Goal: Information Seeking & Learning: Learn about a topic

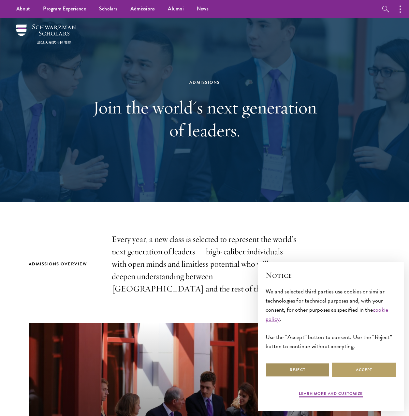
click at [308, 367] on button "Reject" at bounding box center [298, 369] width 64 height 15
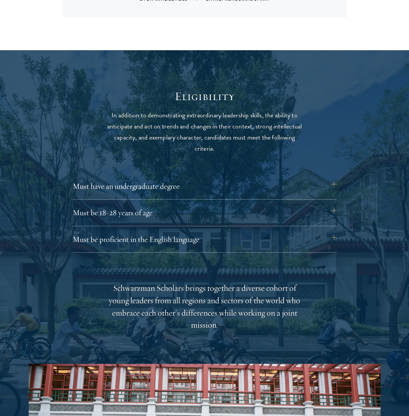
scroll to position [782, 0]
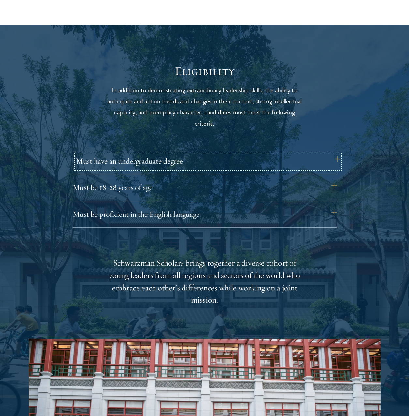
click at [175, 162] on button "Must have an undergraduate degree" at bounding box center [208, 161] width 264 height 16
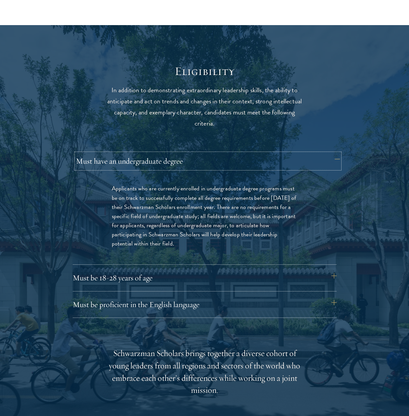
click at [175, 162] on button "Must have an undergraduate degree" at bounding box center [208, 161] width 264 height 16
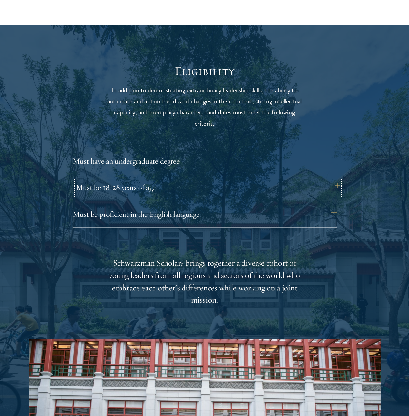
click at [166, 185] on button "Must be 18-28 years of age" at bounding box center [208, 188] width 264 height 16
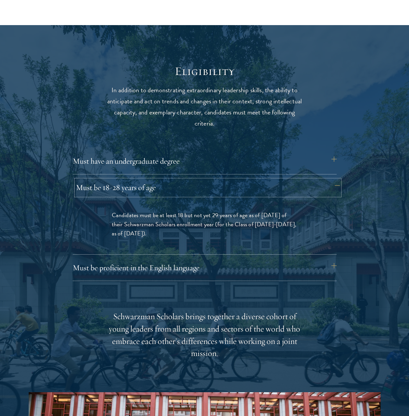
click at [166, 185] on button "Must be 18-28 years of age" at bounding box center [208, 188] width 264 height 16
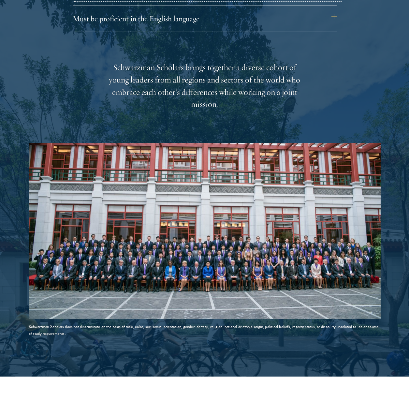
scroll to position [1206, 0]
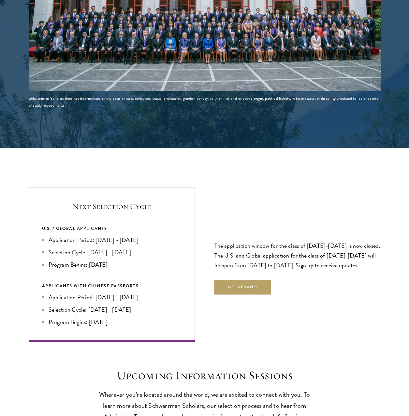
drag, startPoint x: 93, startPoint y: 241, endPoint x: 146, endPoint y: 239, distance: 52.8
click at [146, 239] on li "Application Period: [DATE] - [DATE]" at bounding box center [112, 239] width 140 height 9
drag, startPoint x: 304, startPoint y: 245, endPoint x: 333, endPoint y: 243, distance: 29.1
click at [333, 243] on p "The application window for the class of [DATE]-[DATE] is now closed. The U.S. a…" at bounding box center [297, 255] width 166 height 29
click at [269, 256] on p "The application window for the class of [DATE]-[DATE] is now closed. The U.S. a…" at bounding box center [297, 255] width 166 height 29
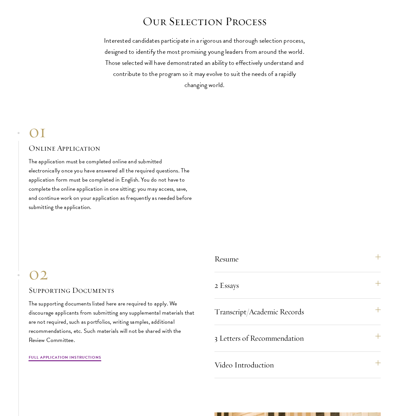
scroll to position [1760, 0]
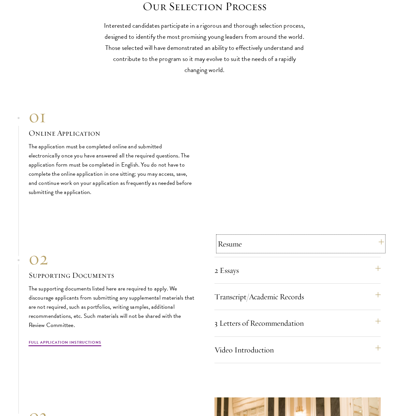
click at [242, 245] on button "Resume" at bounding box center [301, 244] width 166 height 16
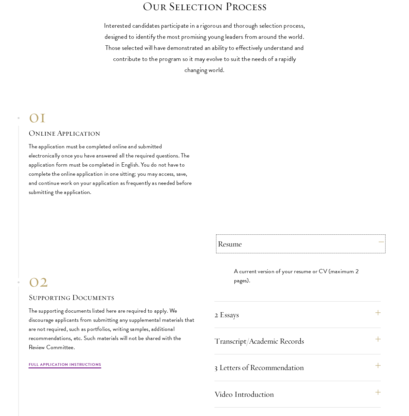
click at [243, 243] on button "Resume" at bounding box center [301, 244] width 166 height 16
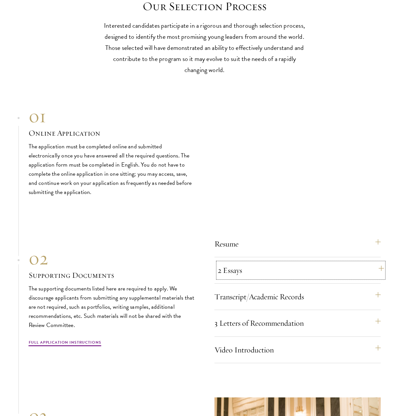
click at [240, 275] on button "2 Essays" at bounding box center [301, 270] width 166 height 16
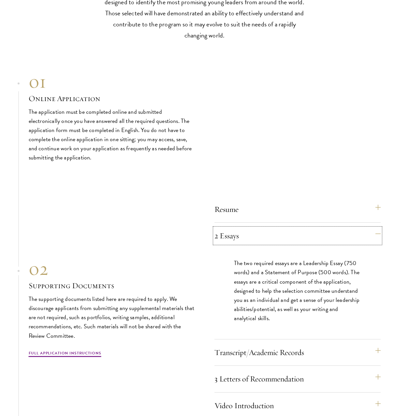
scroll to position [1858, 0]
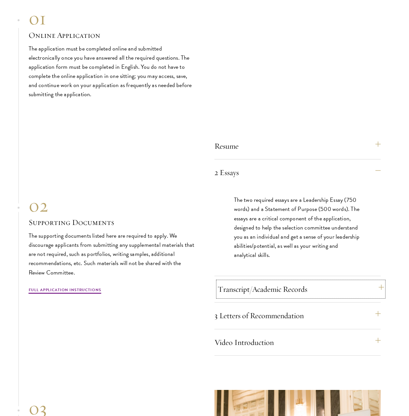
click at [253, 292] on button "Transcript/Academic Records" at bounding box center [301, 289] width 166 height 16
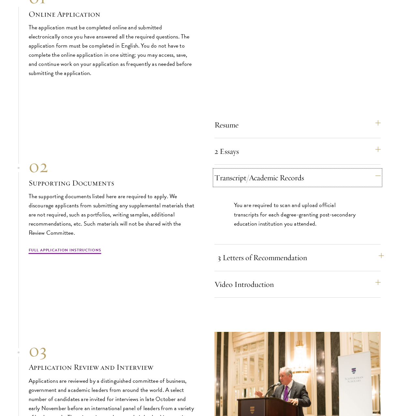
scroll to position [1891, 0]
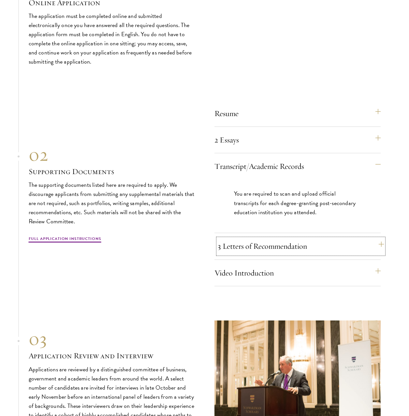
click at [249, 249] on button "3 Letters of Recommendation" at bounding box center [301, 246] width 166 height 16
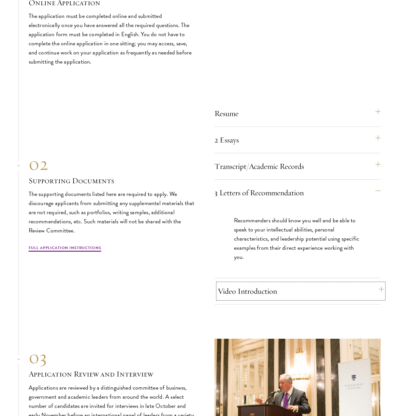
click at [267, 292] on button "Video Introduction" at bounding box center [301, 291] width 166 height 16
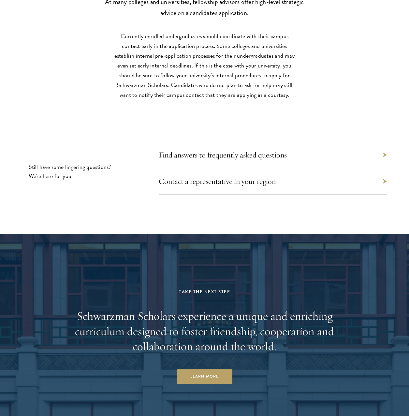
scroll to position [2901, 0]
